Goal: Transaction & Acquisition: Purchase product/service

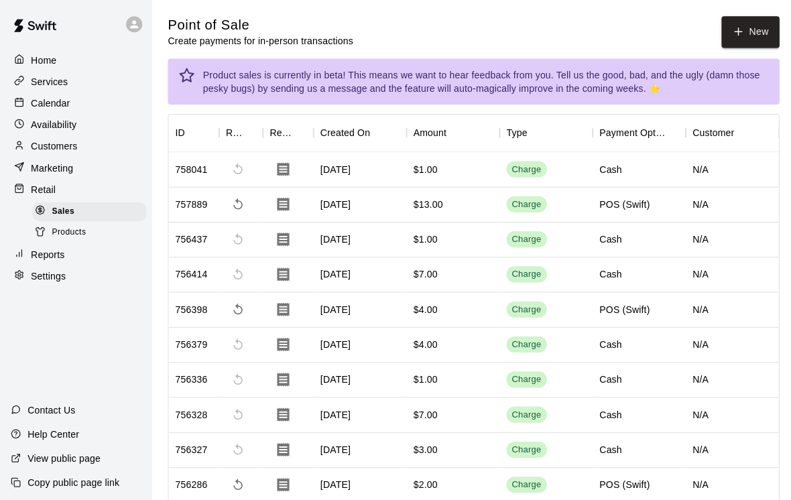
click at [749, 36] on button "New" at bounding box center [746, 31] width 58 height 31
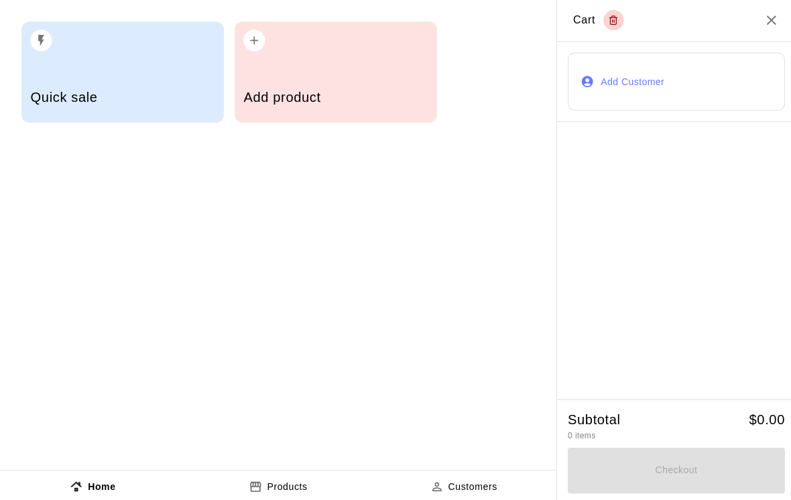
click at [387, 98] on h5 "Add product" at bounding box center [333, 97] width 183 height 18
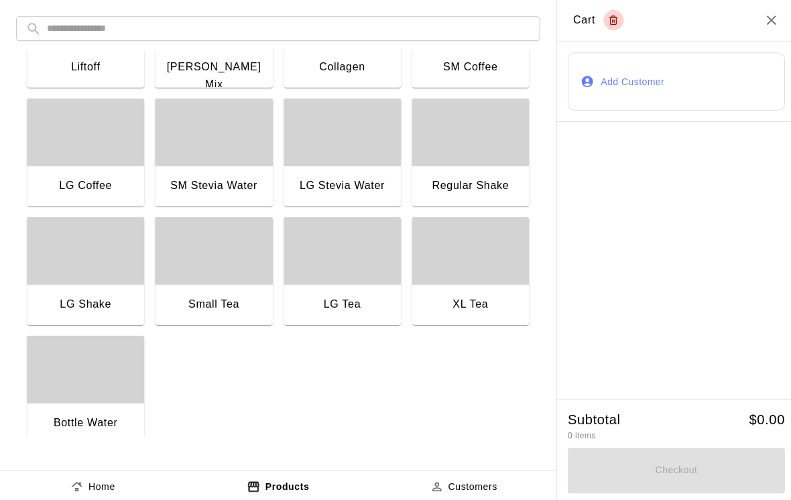
scroll to position [1024, 0]
click at [111, 397] on div "button" at bounding box center [85, 367] width 117 height 67
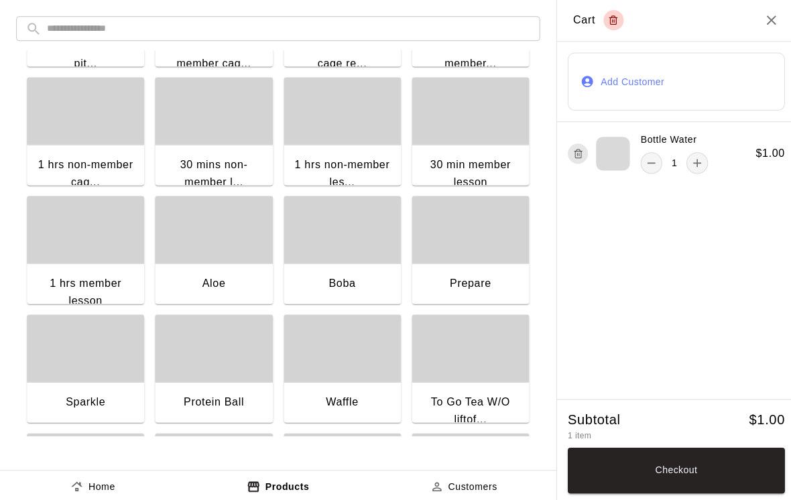
scroll to position [302, 0]
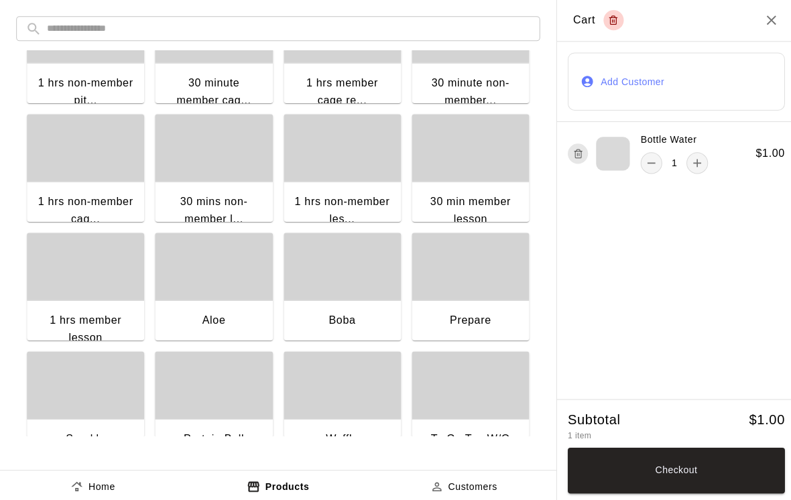
click at [109, 314] on div "1 hrs member lesson" at bounding box center [85, 327] width 95 height 34
click at [756, 456] on button "Checkout" at bounding box center [672, 468] width 216 height 46
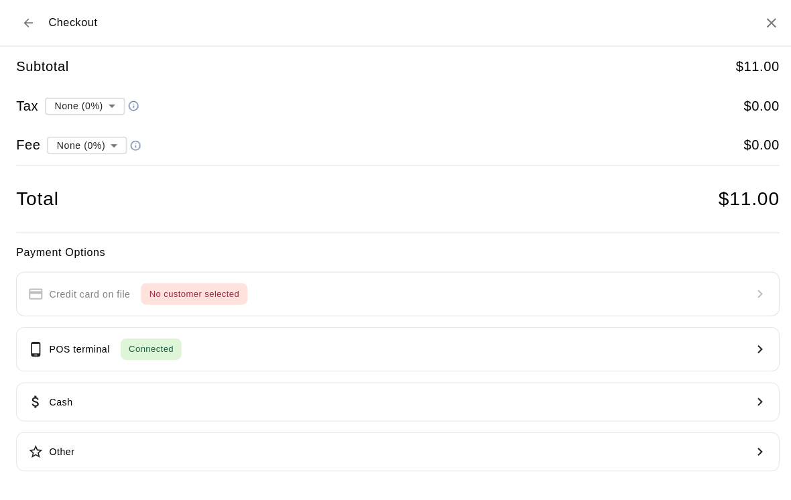
click at [240, 393] on button "Cash" at bounding box center [395, 399] width 759 height 39
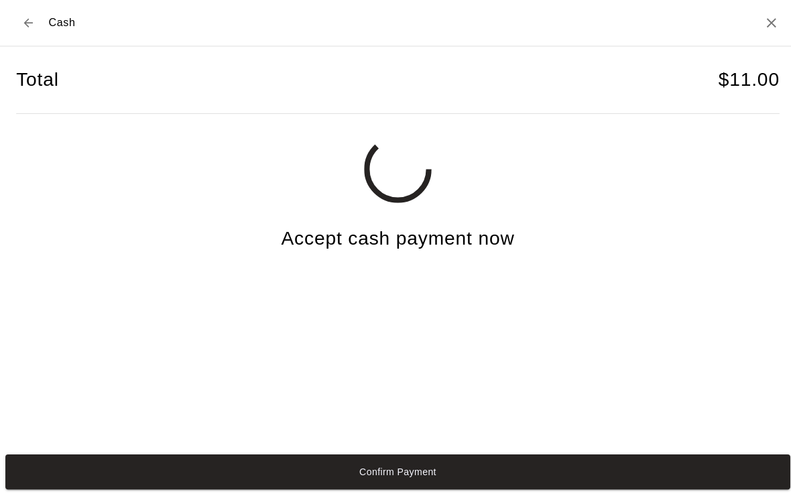
click at [226, 479] on button "Confirm Payment" at bounding box center [395, 469] width 780 height 35
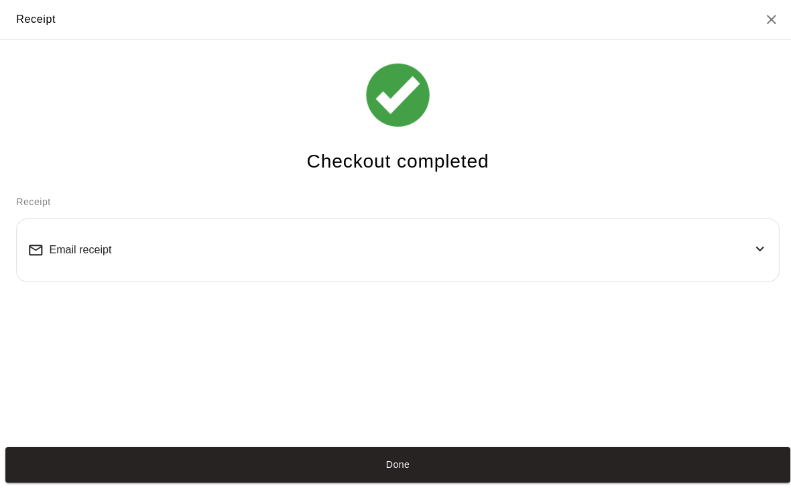
click at [261, 457] on div "Done" at bounding box center [395, 462] width 791 height 46
click at [261, 479] on button "Done" at bounding box center [395, 461] width 780 height 35
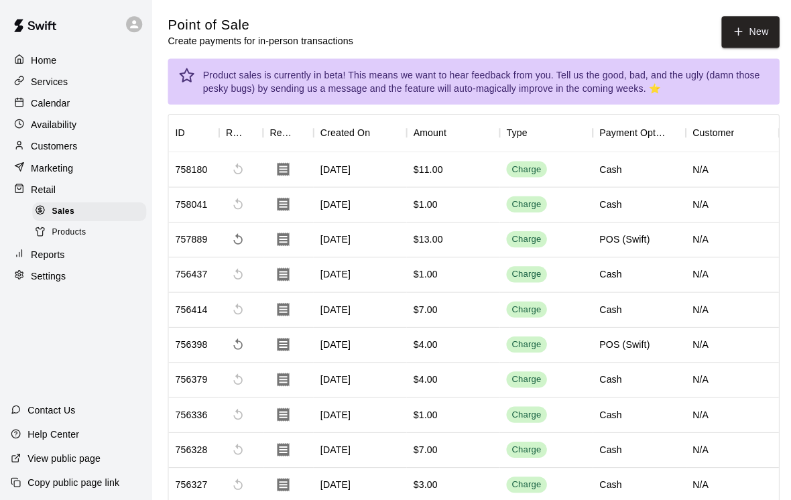
click at [748, 33] on button "New" at bounding box center [746, 31] width 58 height 31
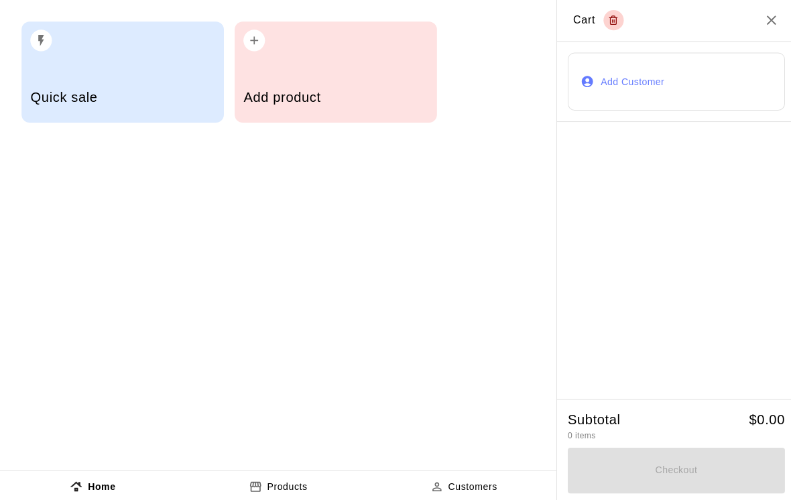
click at [425, 96] on h5 "Add product" at bounding box center [333, 97] width 183 height 18
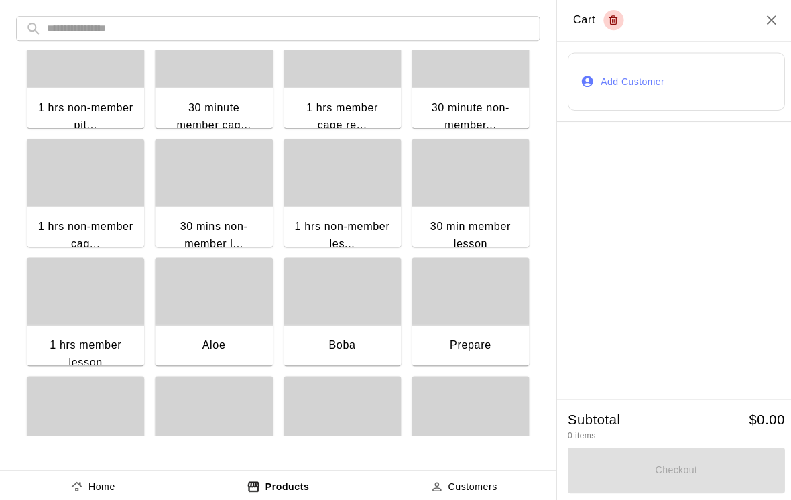
scroll to position [279, 0]
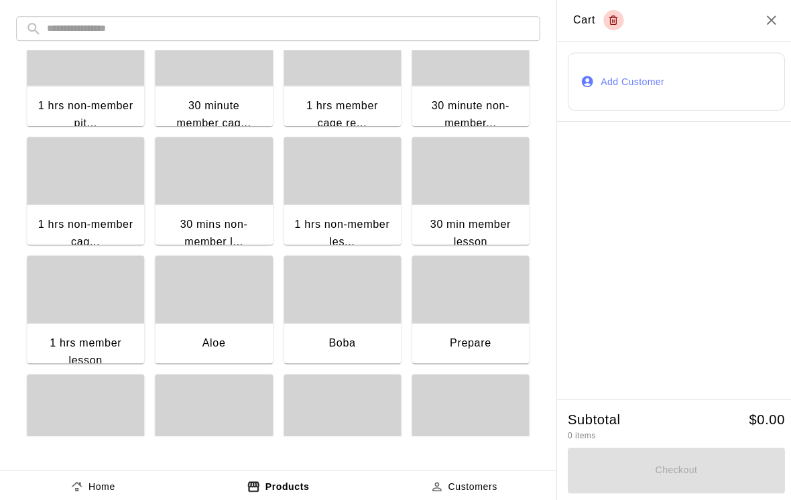
click at [318, 111] on div "1 hrs member cage re..." at bounding box center [340, 114] width 95 height 34
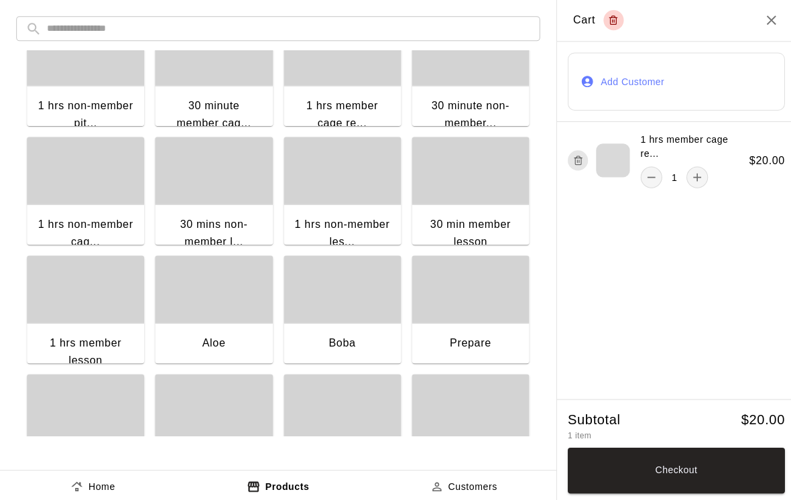
click at [639, 172] on button "remove" at bounding box center [647, 176] width 21 height 21
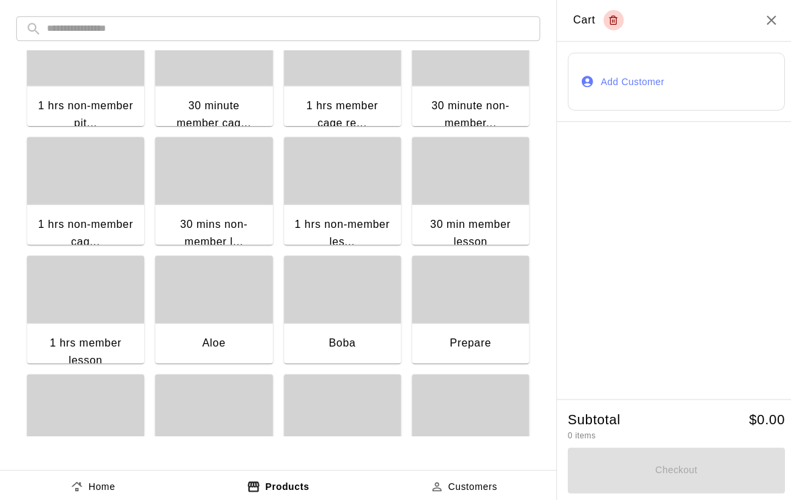
click at [78, 331] on div "1 hrs member lesson" at bounding box center [85, 351] width 117 height 60
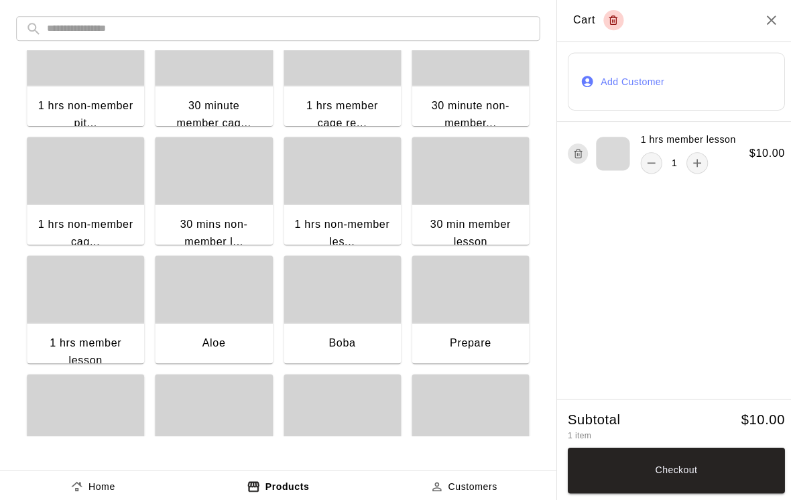
click at [615, 470] on button "Checkout" at bounding box center [672, 468] width 216 height 46
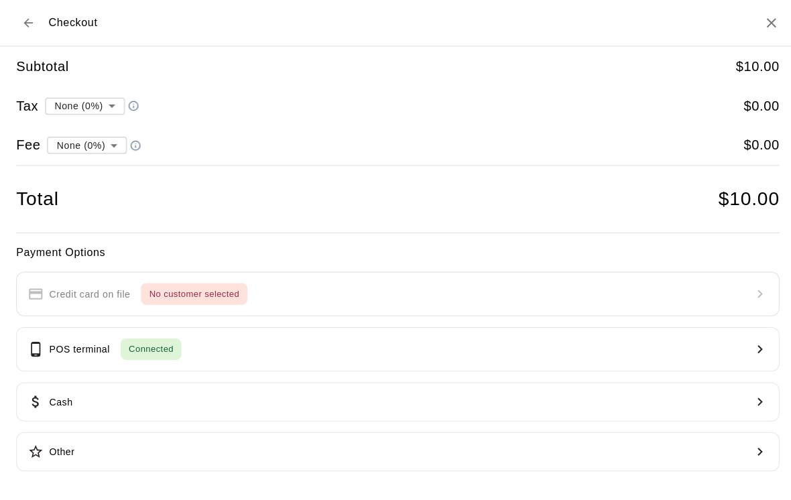
click at [181, 396] on button "Cash" at bounding box center [395, 399] width 759 height 39
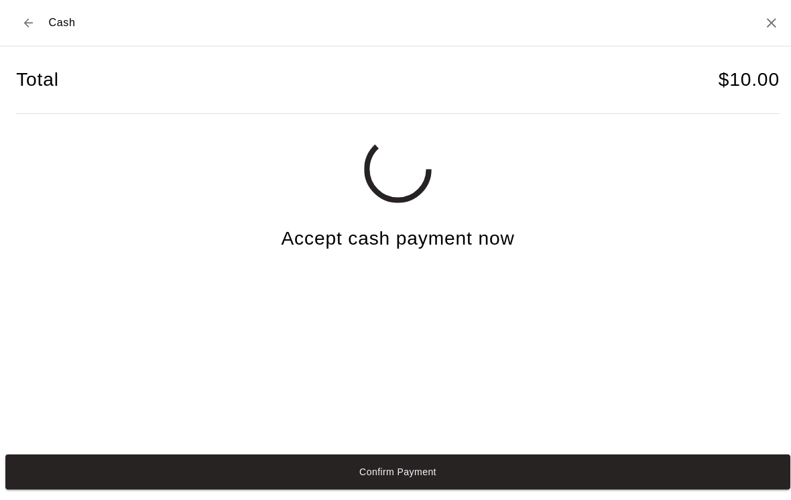
click at [174, 472] on button "Confirm Payment" at bounding box center [395, 469] width 780 height 35
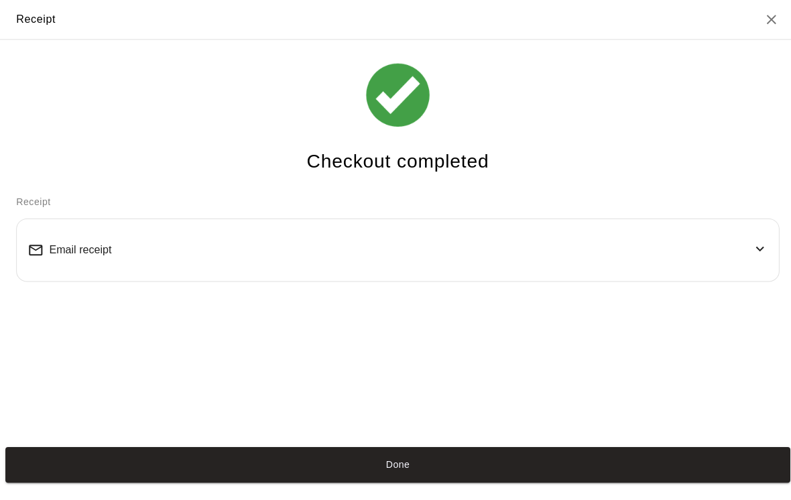
click at [60, 458] on div "Done" at bounding box center [395, 462] width 791 height 46
click at [108, 479] on button "Done" at bounding box center [395, 461] width 780 height 35
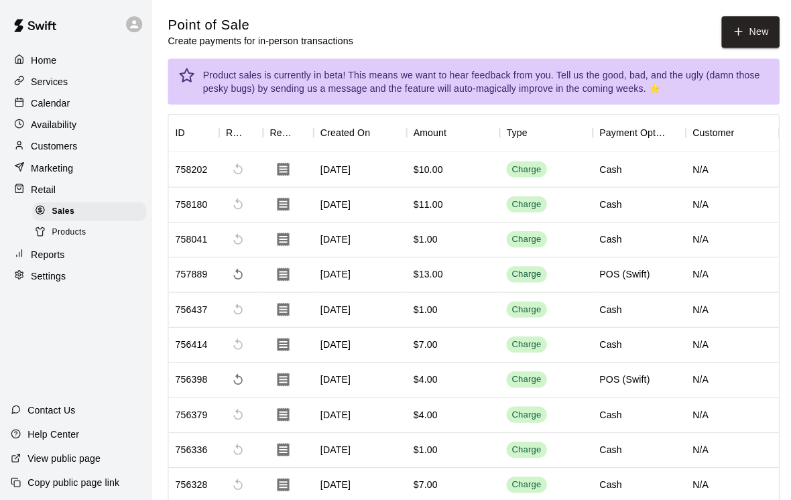
click at [736, 34] on icon "button" at bounding box center [734, 31] width 12 height 12
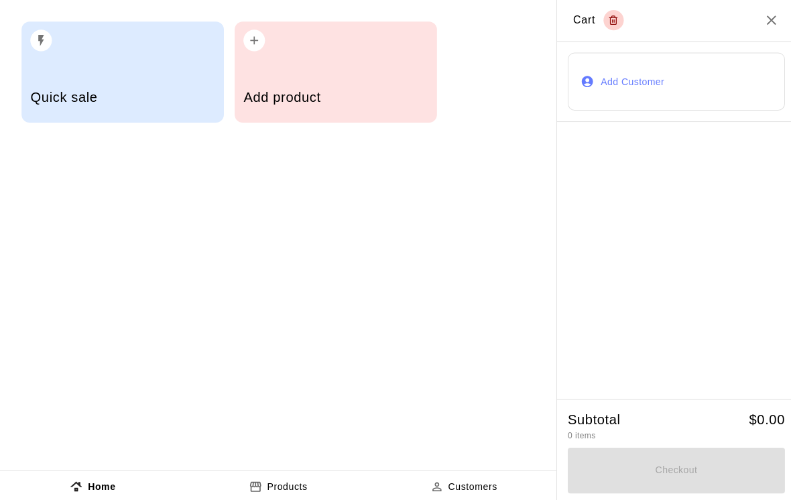
click at [342, 88] on h5 "Add product" at bounding box center [333, 97] width 183 height 18
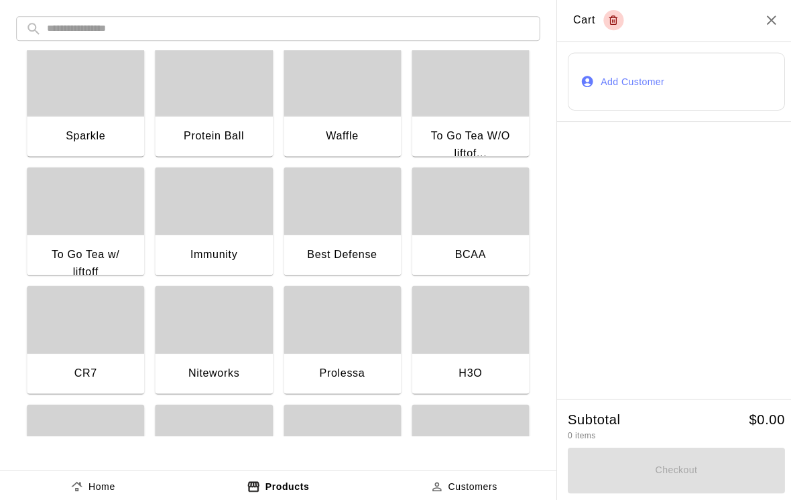
scroll to position [570, 0]
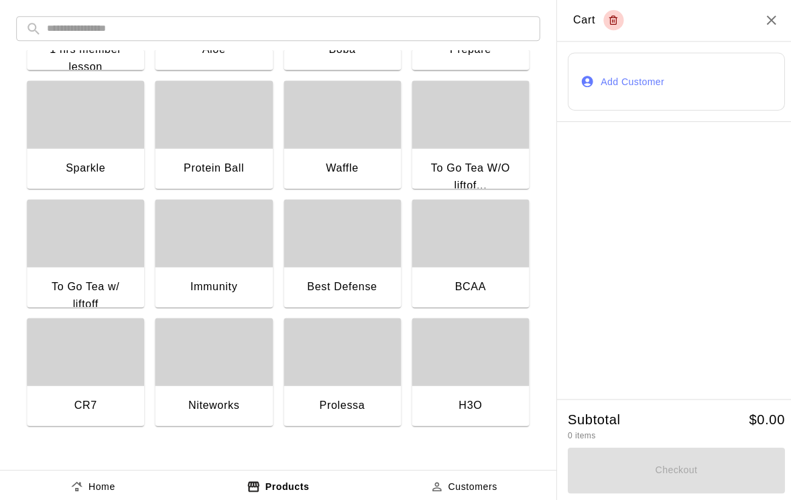
click at [480, 157] on div "To Go Tea W/O liftof..." at bounding box center [467, 177] width 117 height 60
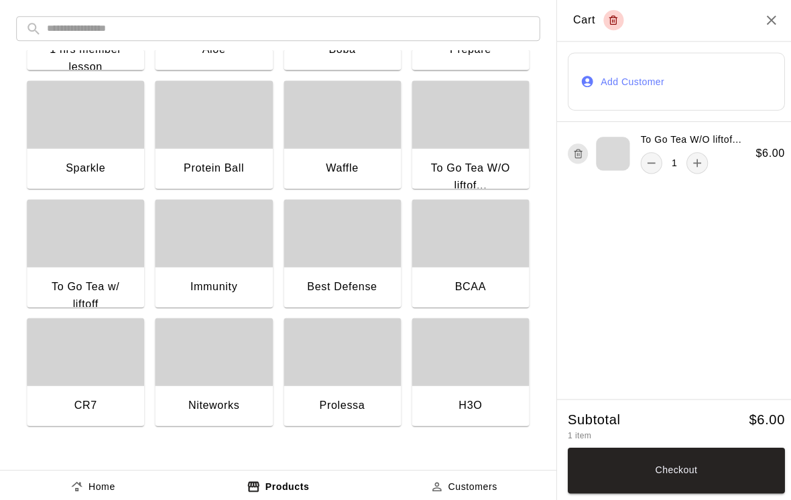
click at [727, 460] on button "Checkout" at bounding box center [672, 468] width 216 height 46
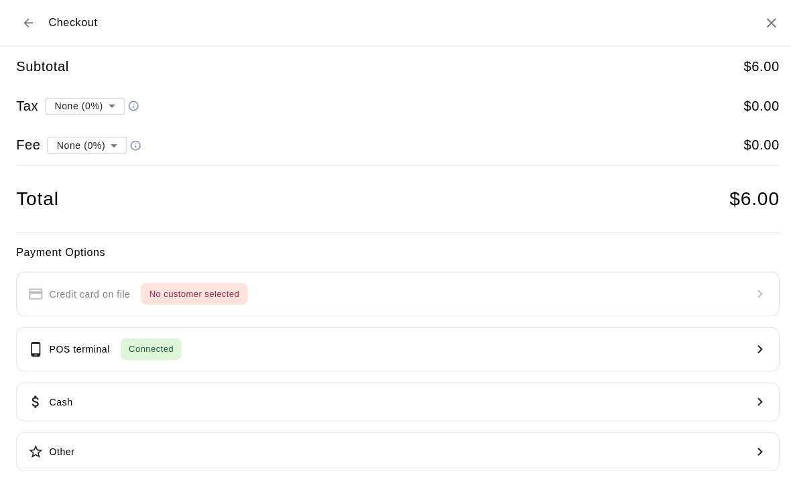
click at [101, 394] on button "Cash" at bounding box center [395, 399] width 759 height 39
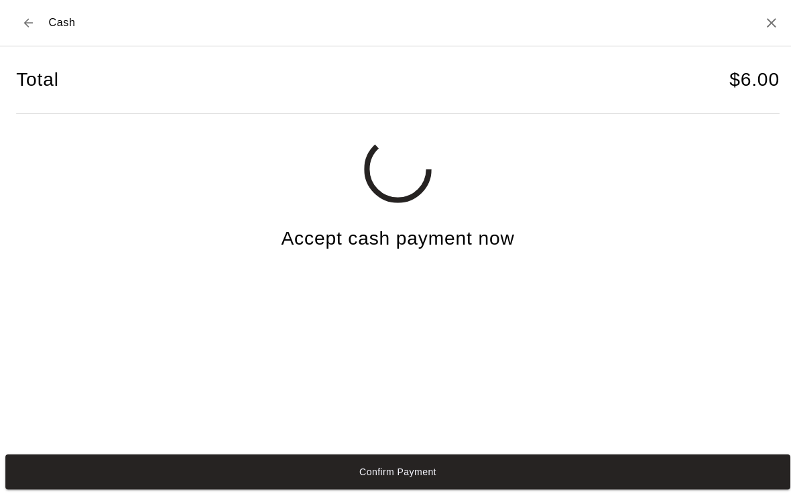
click at [226, 468] on button "Confirm Payment" at bounding box center [395, 469] width 780 height 35
